Goal: Transaction & Acquisition: Purchase product/service

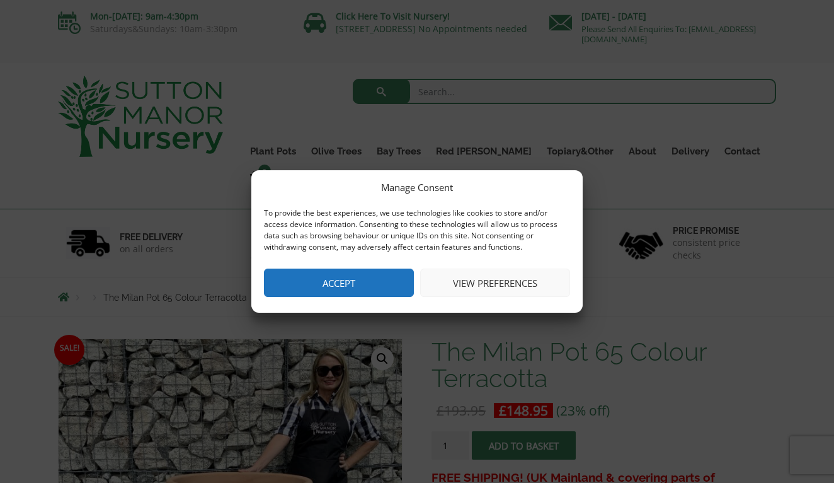
click at [393, 288] on button "Accept" at bounding box center [339, 282] width 150 height 28
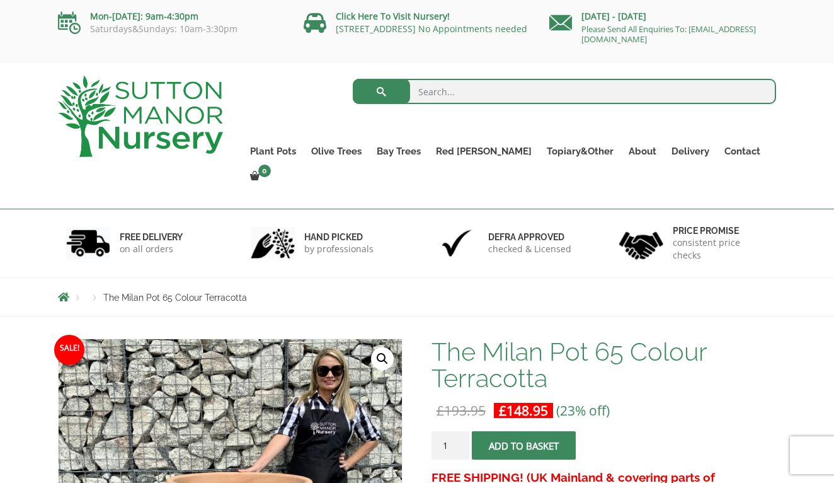
click at [96, 294] on li "Products" at bounding box center [94, 298] width 17 height 8
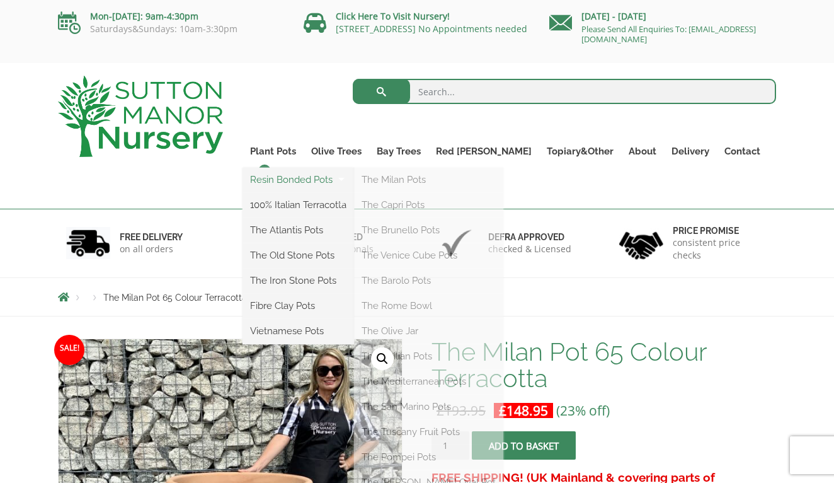
click at [307, 180] on link "Resin Bonded Pots" at bounding box center [299, 179] width 112 height 19
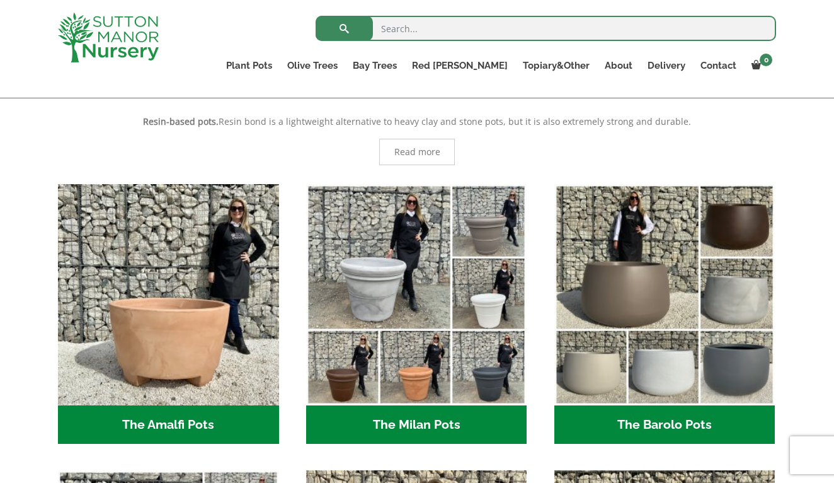
scroll to position [333, 0]
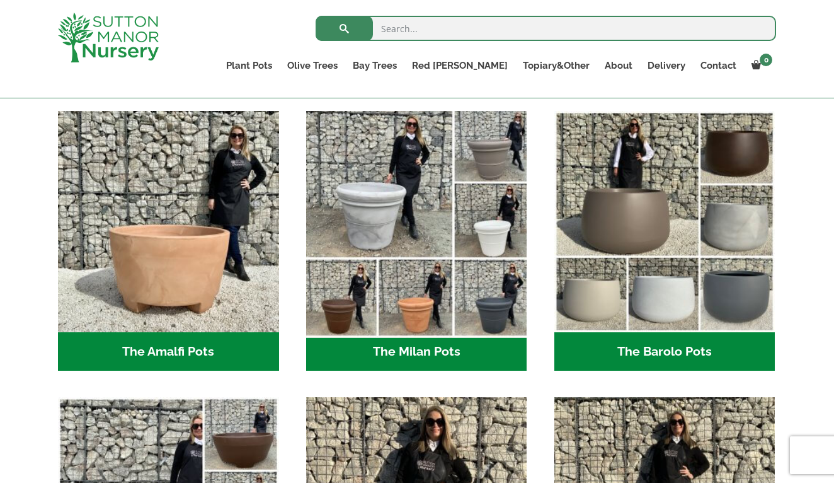
click at [387, 224] on img "Visit product category The Milan Pots" at bounding box center [417, 221] width 232 height 232
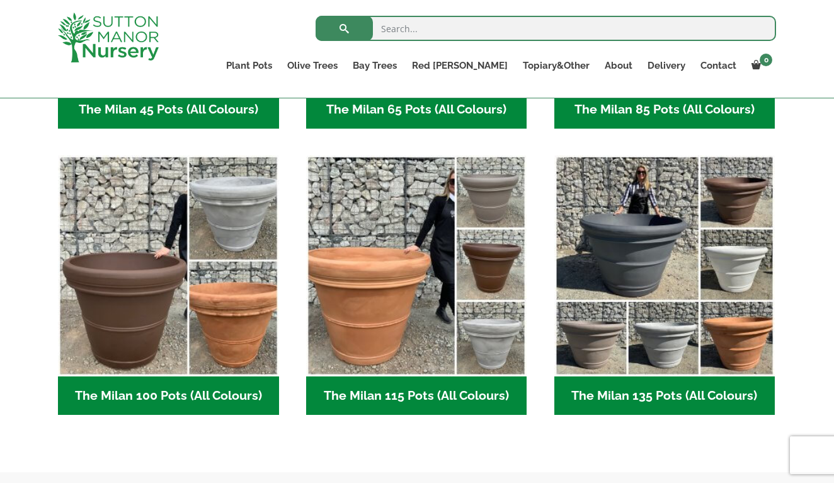
scroll to position [255, 0]
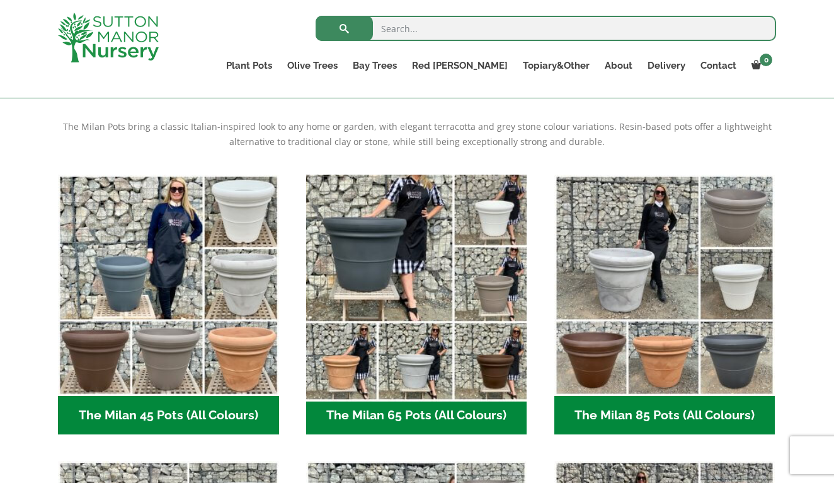
click at [415, 381] on img "Visit product category The Milan 65 Pots (All Colours)" at bounding box center [417, 285] width 232 height 232
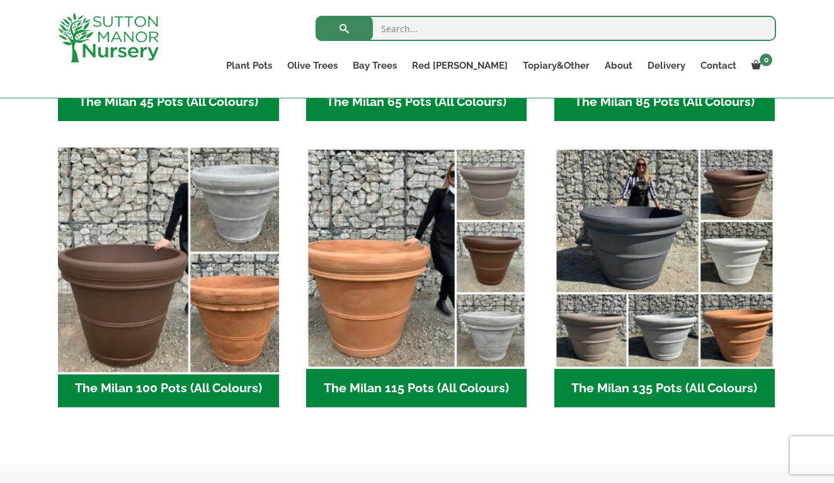
scroll to position [365, 0]
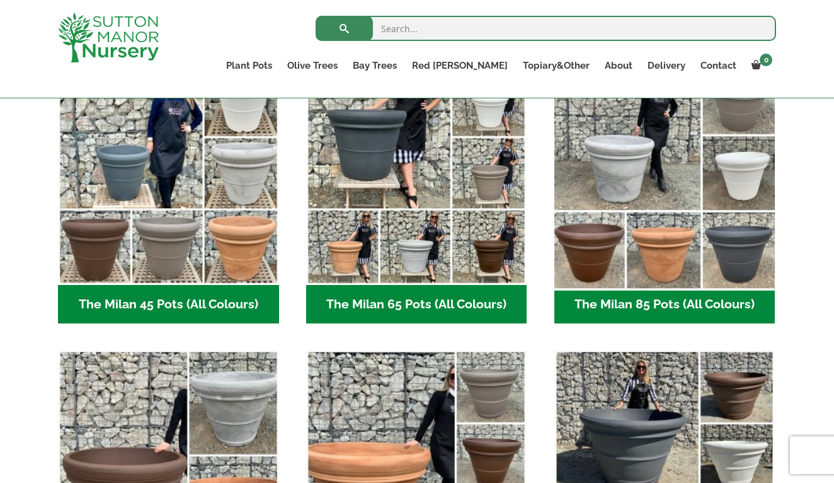
click at [735, 196] on img "Visit product category The Milan 85 Pots (All Colours)" at bounding box center [665, 174] width 232 height 232
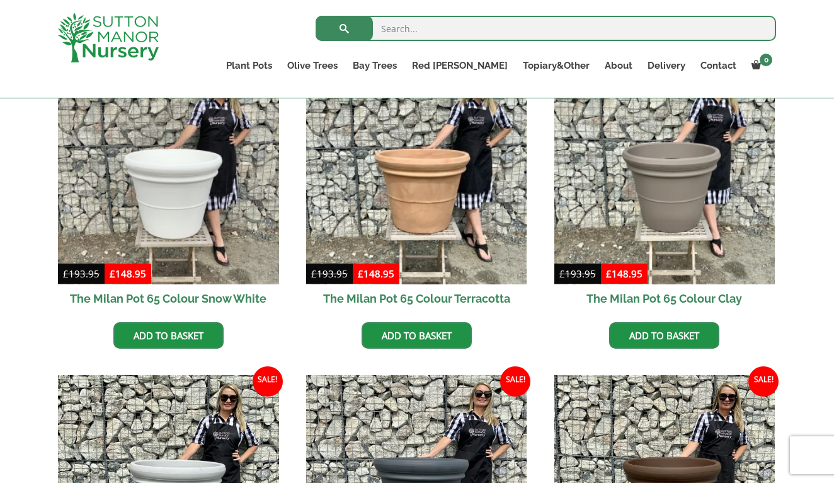
scroll to position [381, 0]
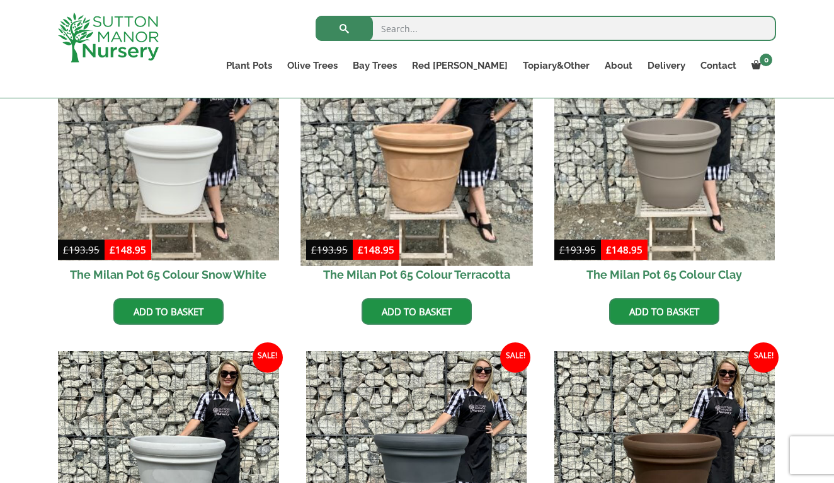
click at [430, 201] on img at bounding box center [417, 149] width 232 height 232
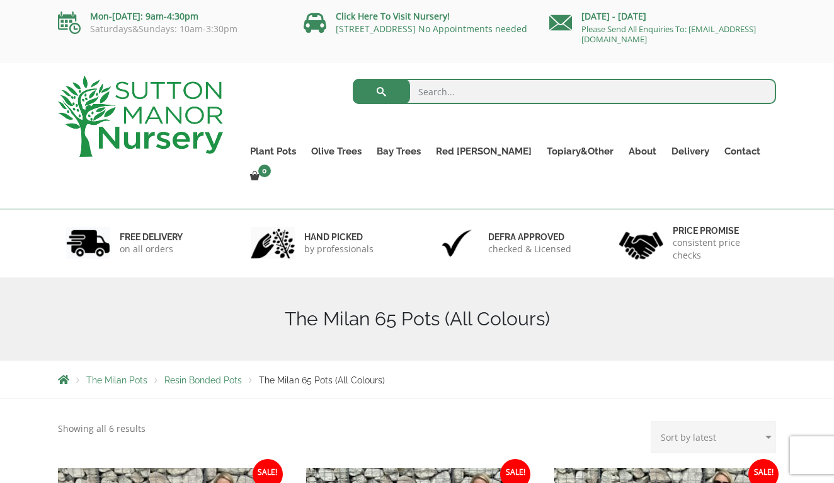
scroll to position [0, 0]
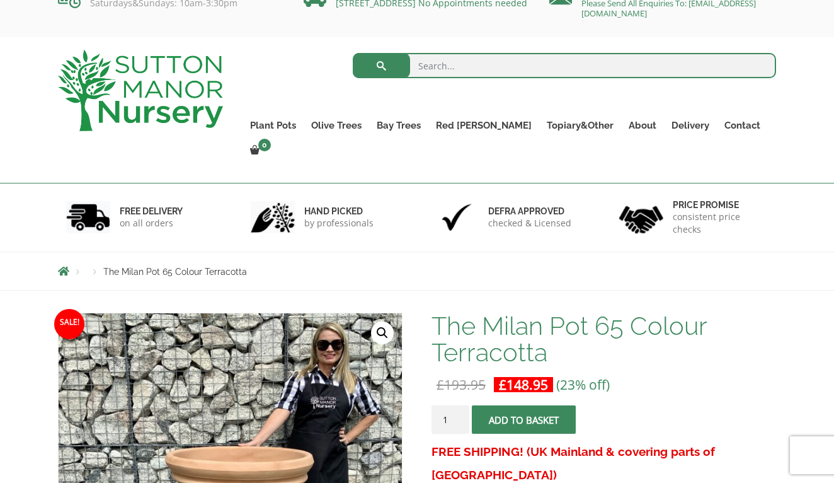
scroll to position [15, 0]
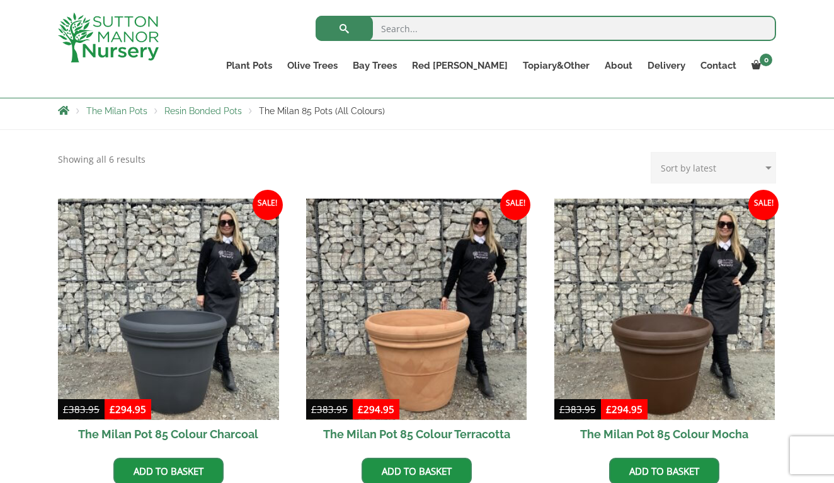
scroll to position [363, 0]
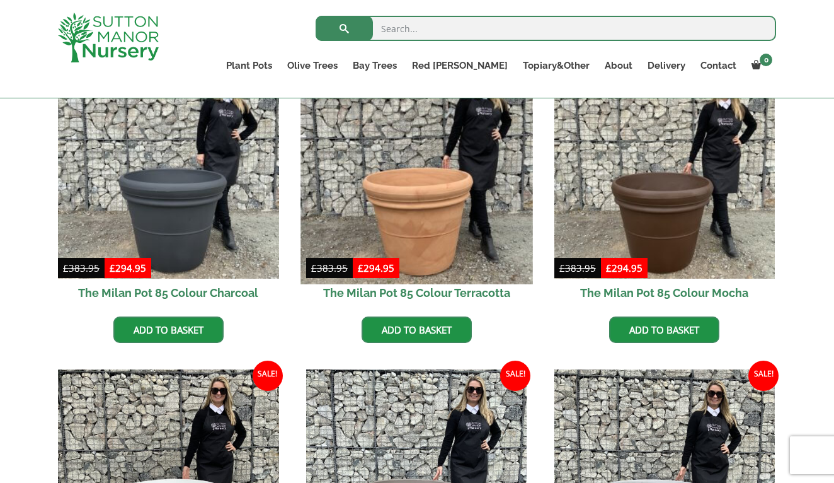
click at [460, 265] on img at bounding box center [417, 168] width 232 height 232
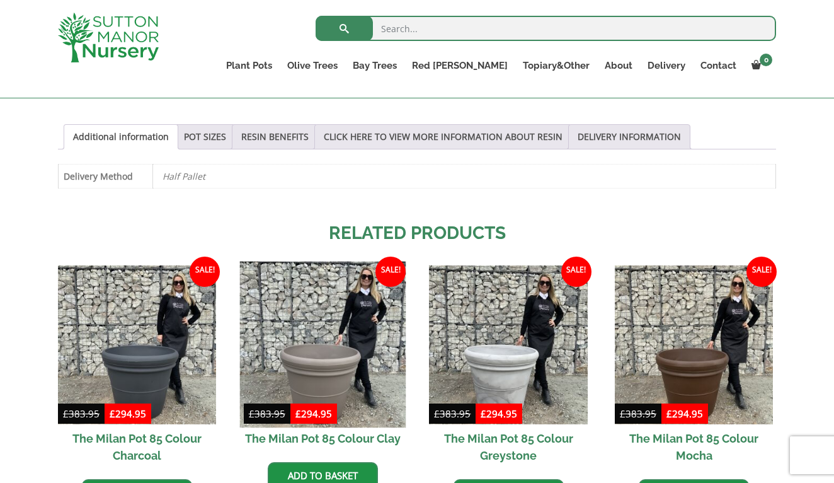
scroll to position [544, 0]
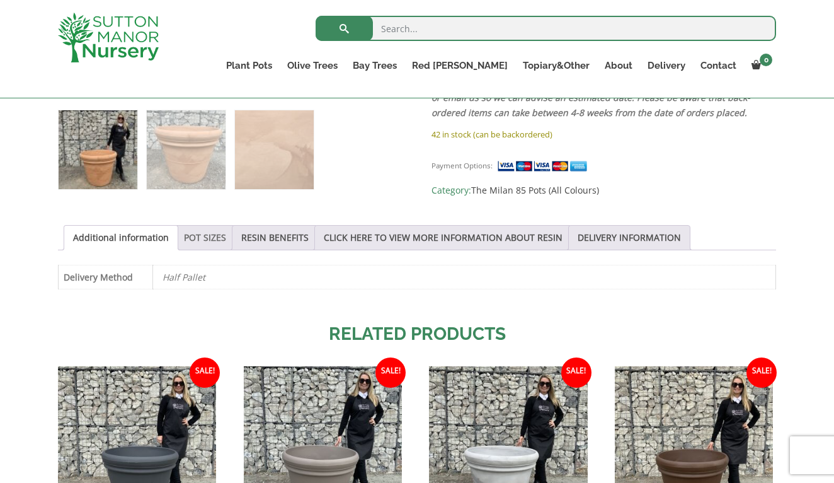
click at [216, 233] on link "POT SIZES" at bounding box center [205, 238] width 42 height 24
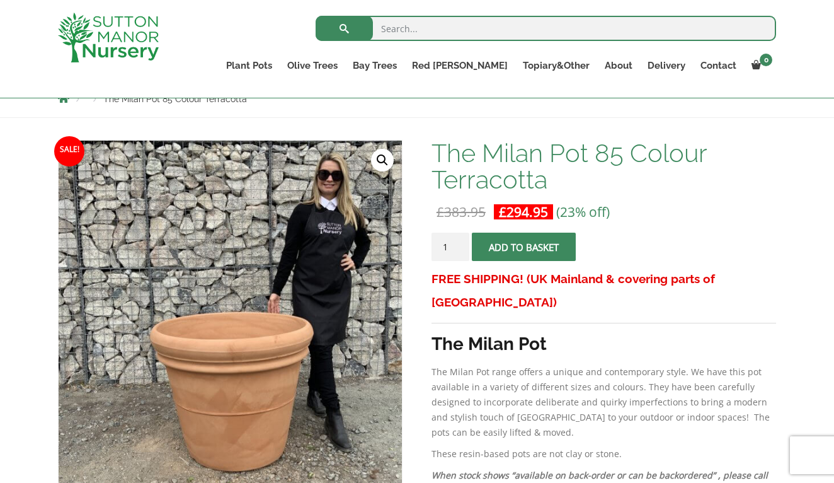
scroll to position [151, 0]
